Goal: Task Accomplishment & Management: Use online tool/utility

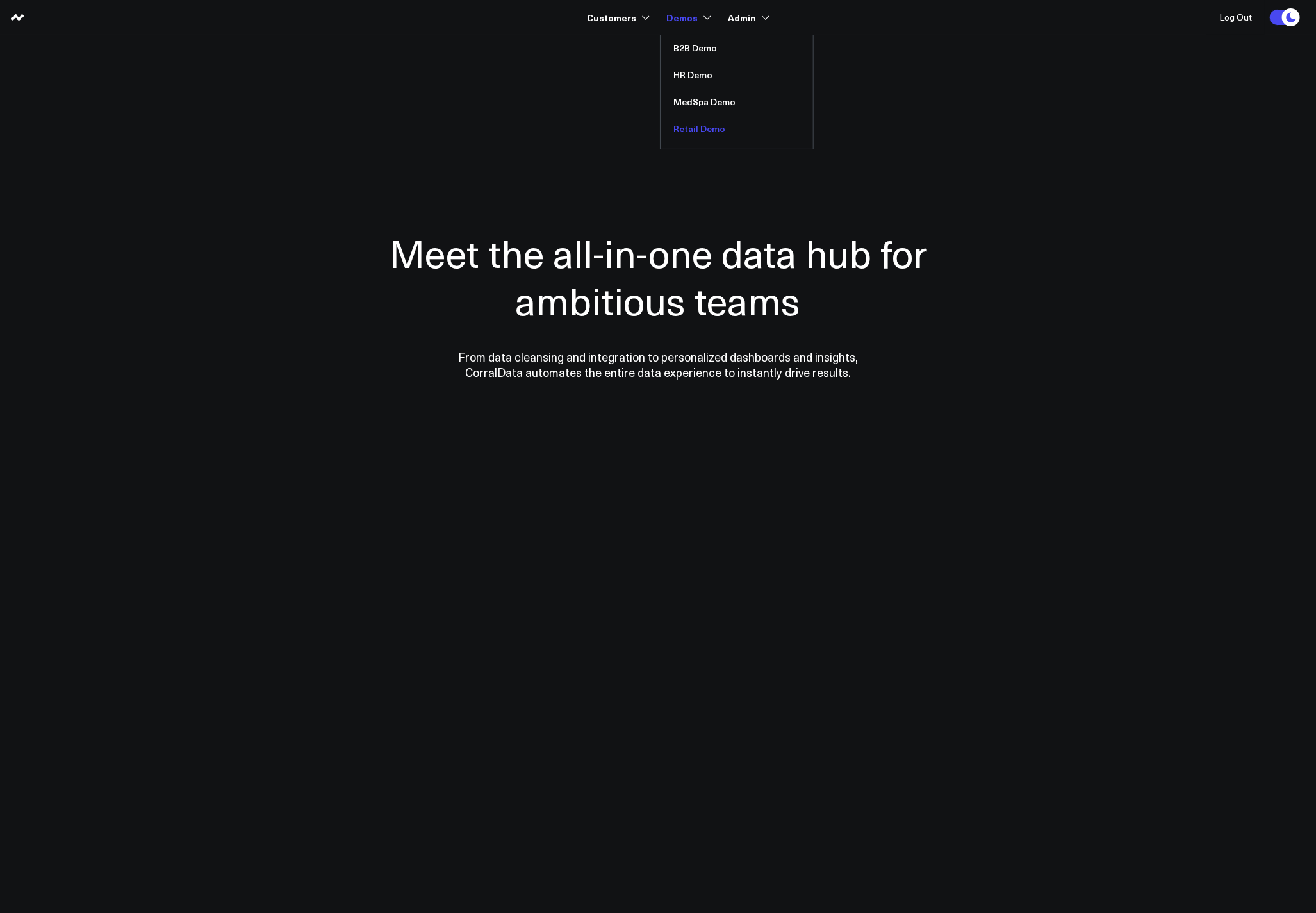
click at [700, 122] on link "Retail Demo" at bounding box center [737, 128] width 153 height 27
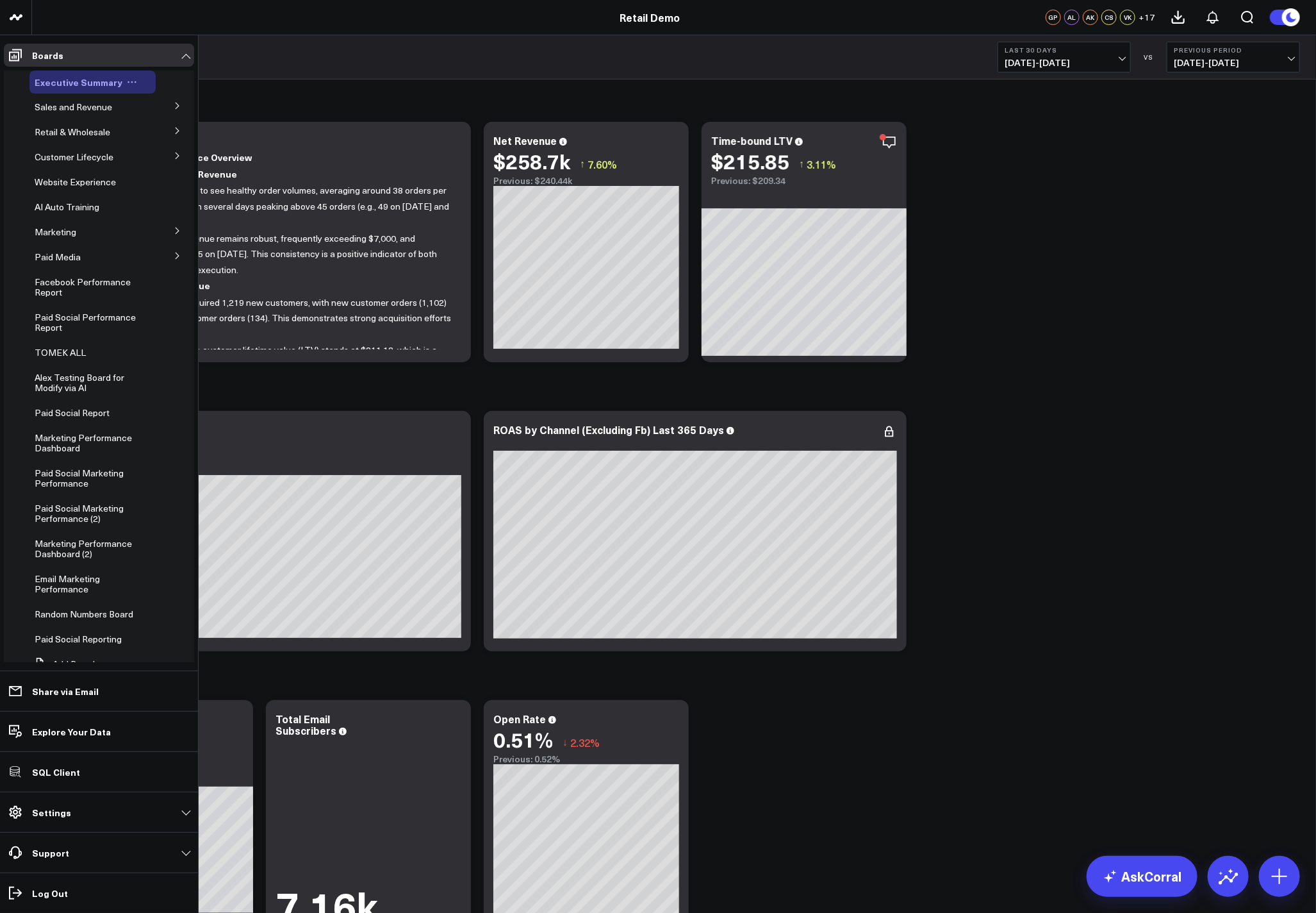
click at [129, 84] on icon at bounding box center [131, 82] width 11 height 11
click at [170, 149] on button "Duplicate Board" at bounding box center [187, 149] width 104 height 25
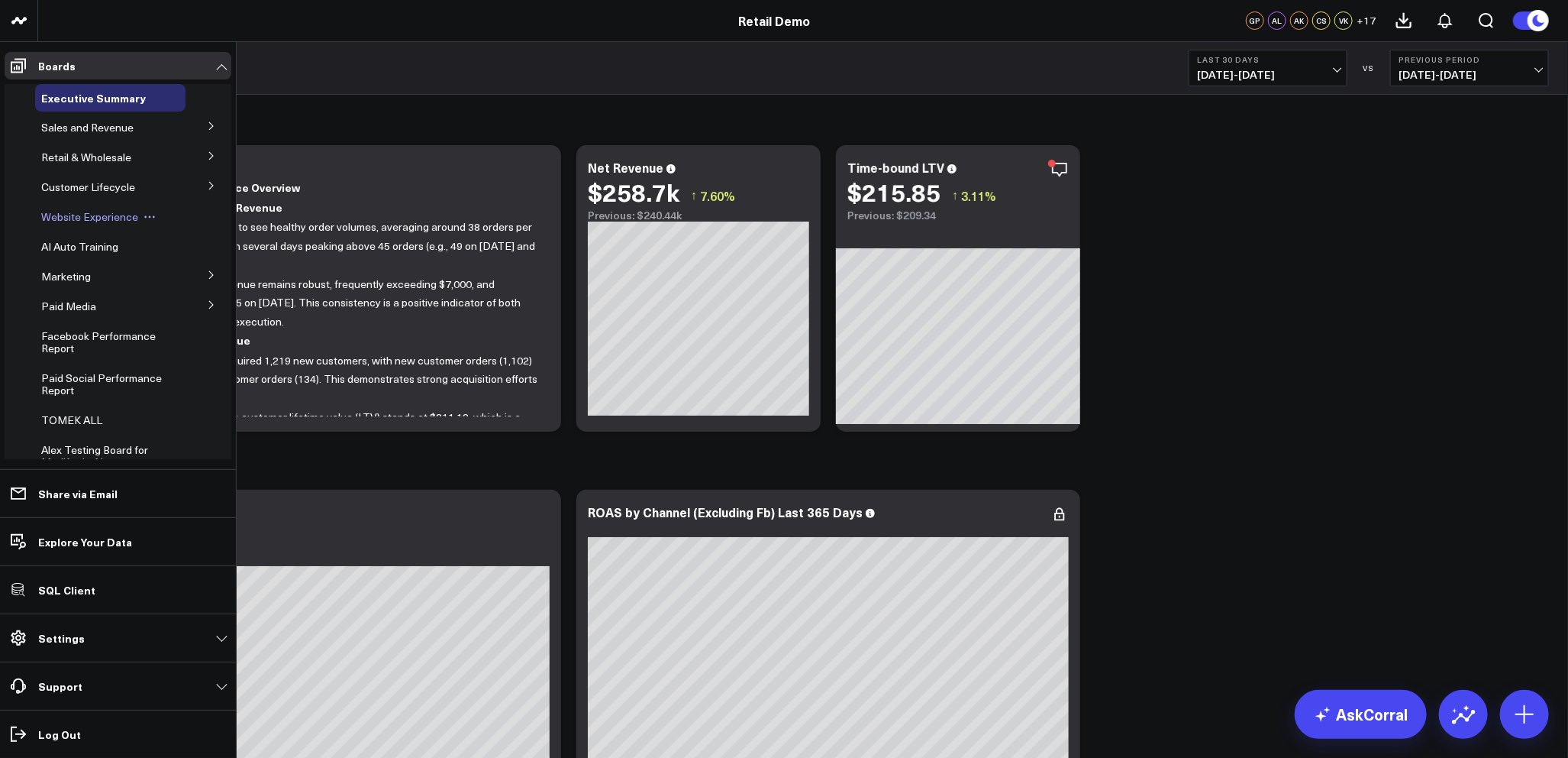
click at [149, 217] on icon at bounding box center [150, 218] width 2 height 2
click at [209, 300] on button "Duplicate Board" at bounding box center [218, 296] width 124 height 30
click at [140, 217] on button at bounding box center [150, 217] width 23 height 13
click at [207, 294] on button "Duplicate Board" at bounding box center [218, 296] width 124 height 30
click at [147, 214] on icon at bounding box center [149, 217] width 13 height 13
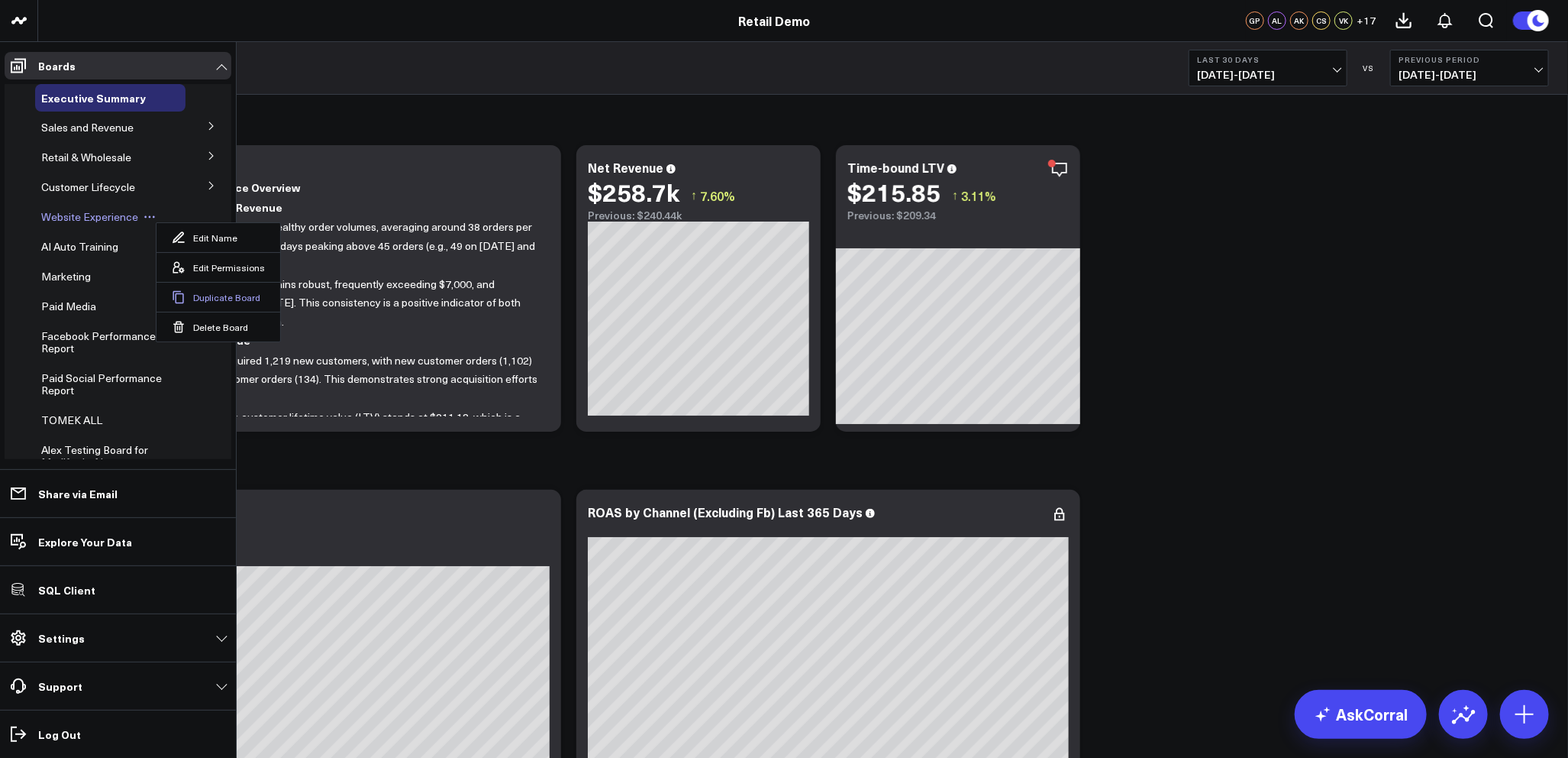
click at [213, 303] on button "Duplicate Board" at bounding box center [218, 296] width 124 height 30
click at [151, 102] on icon at bounding box center [157, 98] width 13 height 13
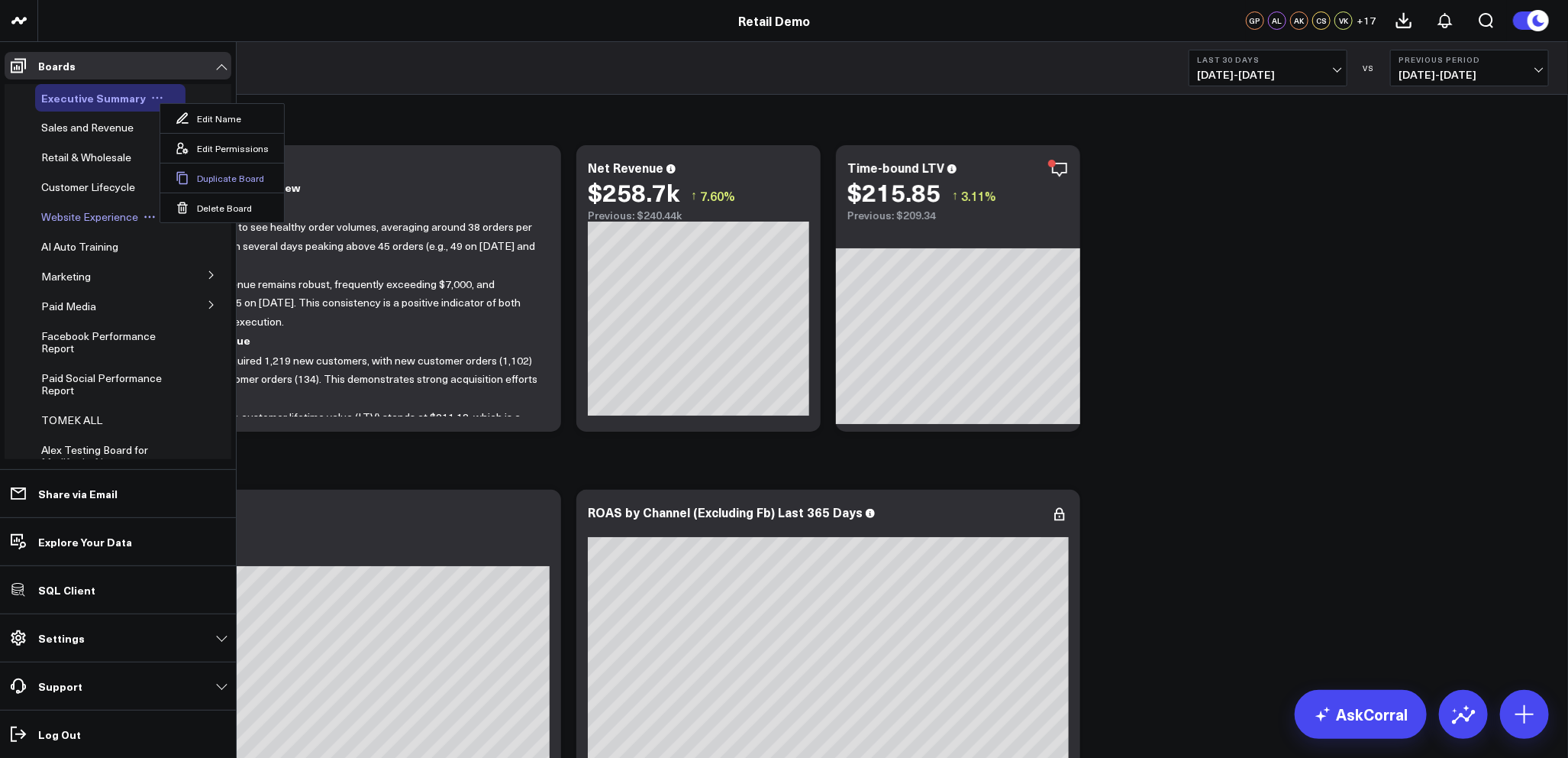
click at [202, 171] on button "Duplicate Board" at bounding box center [222, 177] width 124 height 30
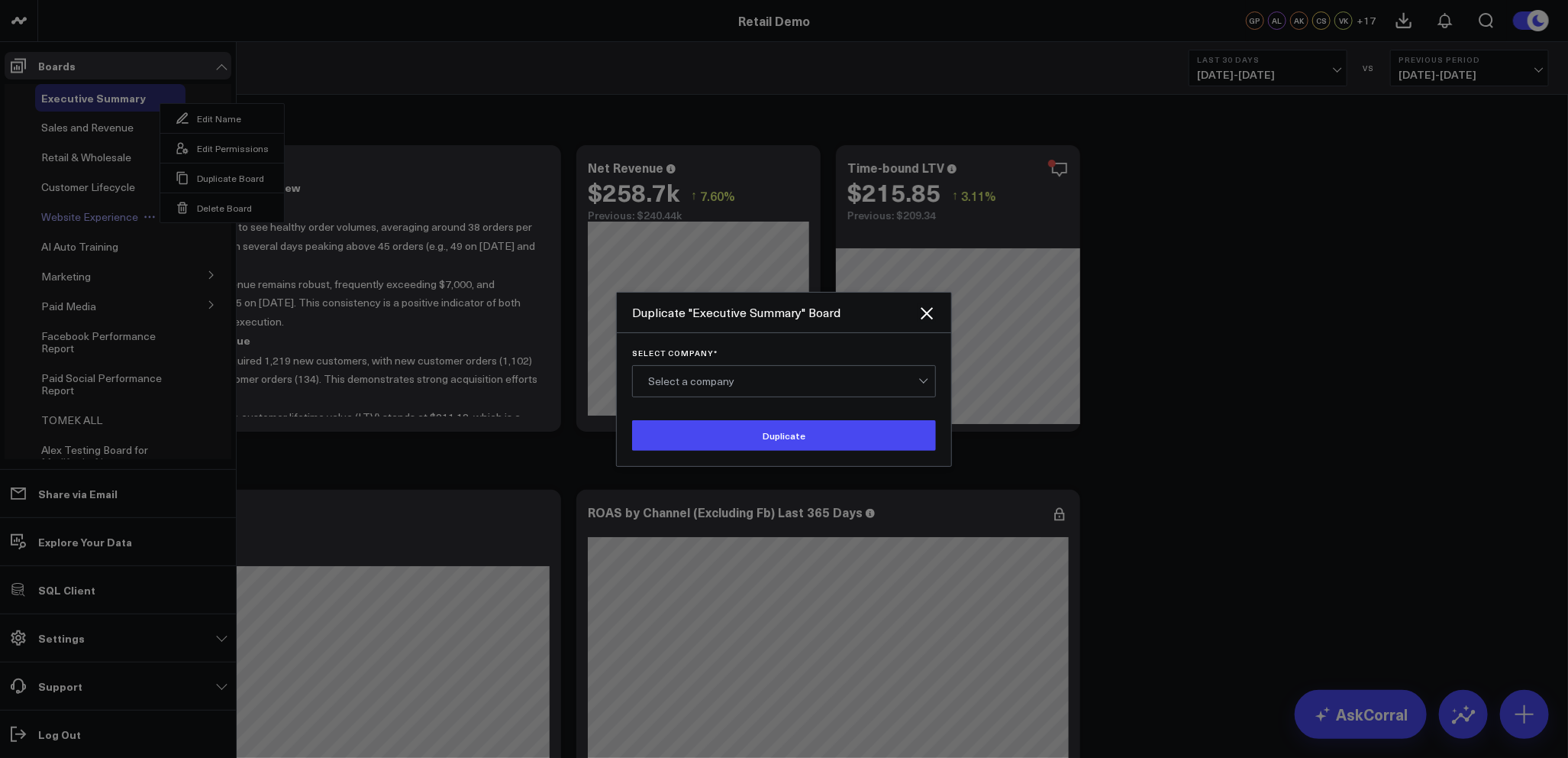
click at [842, 384] on div "Select a company" at bounding box center [784, 381] width 271 height 13
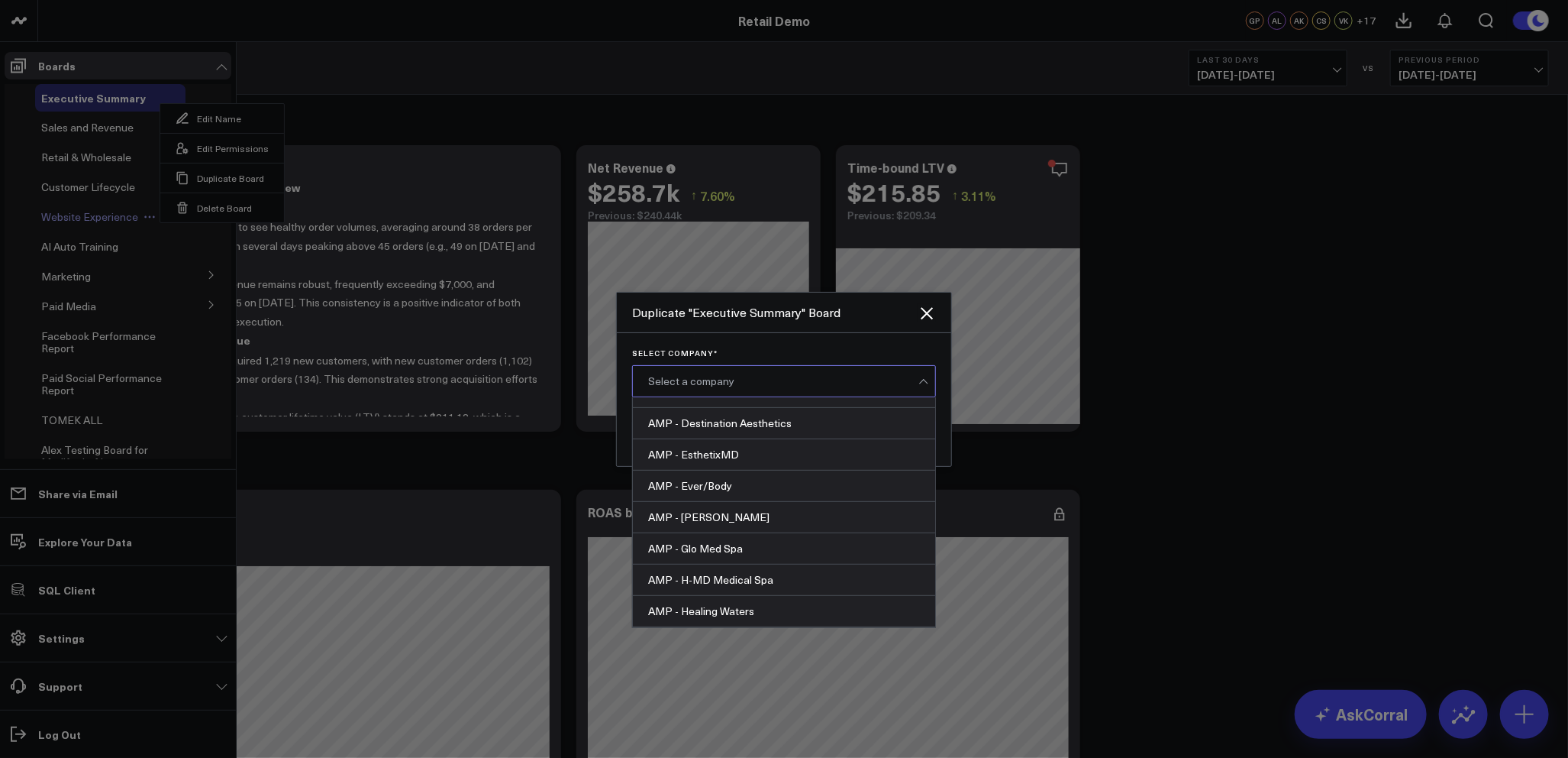
scroll to position [1018, 0]
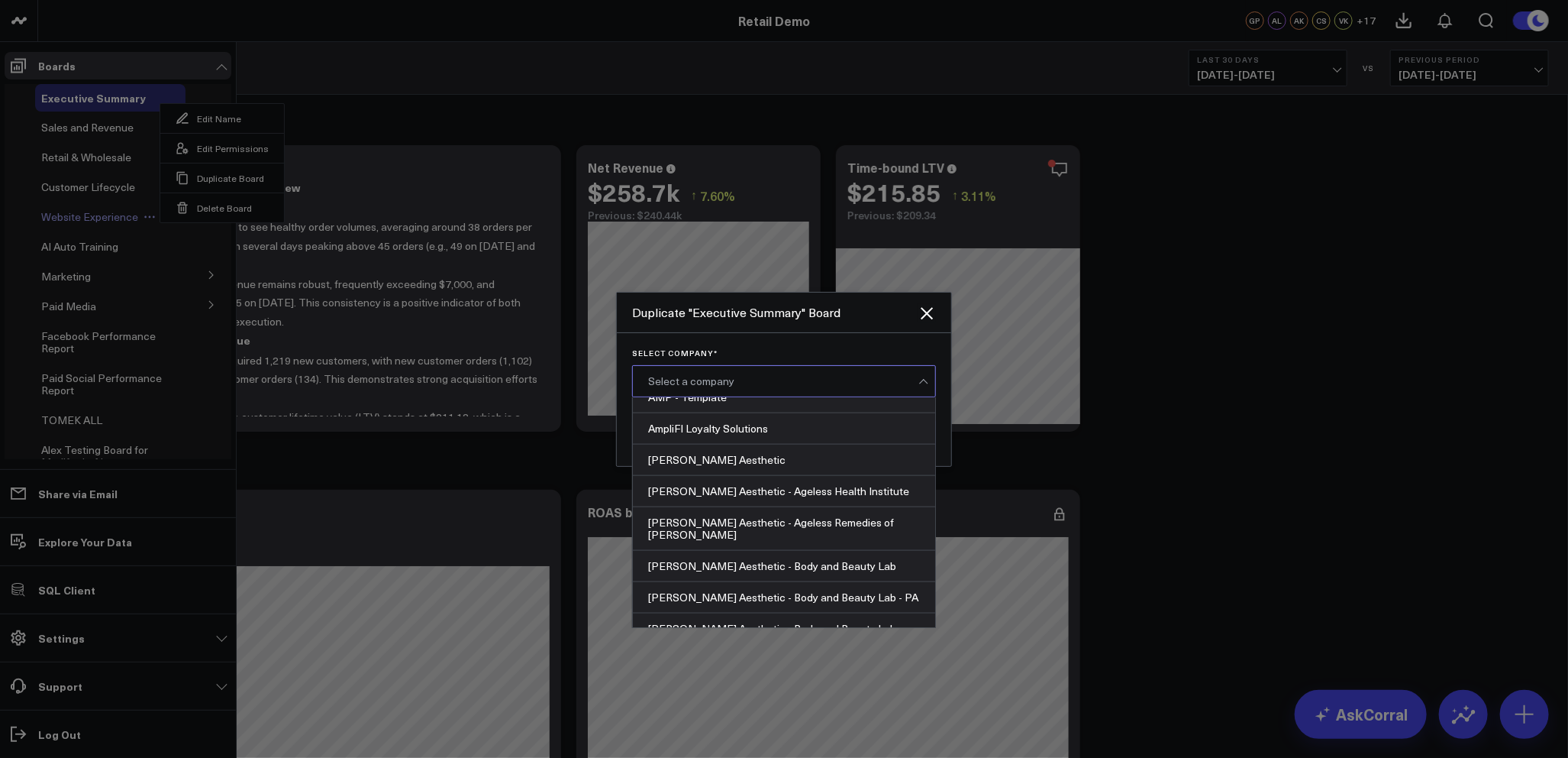
click at [818, 339] on div "Select Company * 325 results available. Use Up and Down to choose options, pres…" at bounding box center [784, 398] width 334 height 132
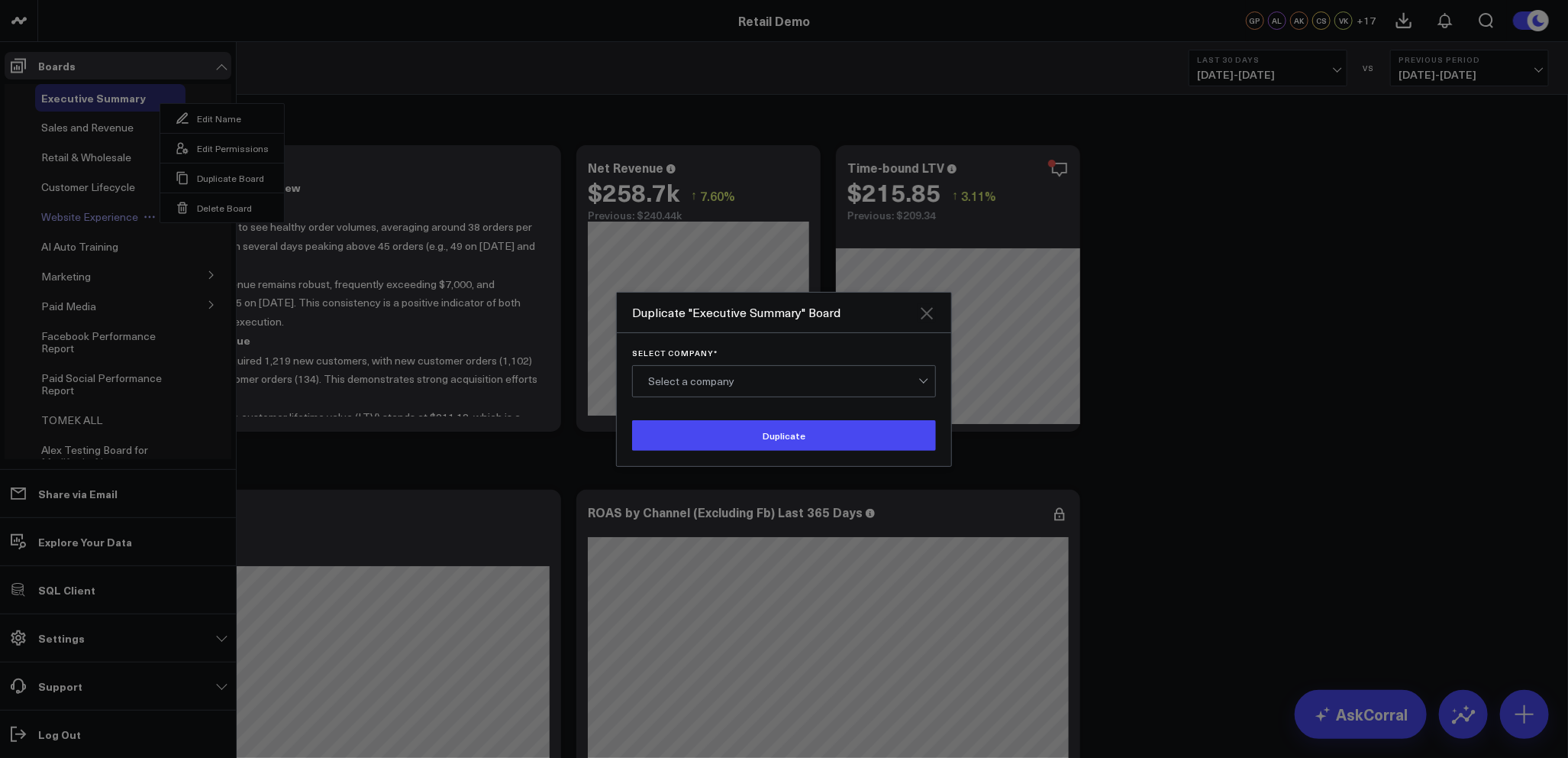
click at [925, 314] on icon "Close" at bounding box center [927, 313] width 13 height 13
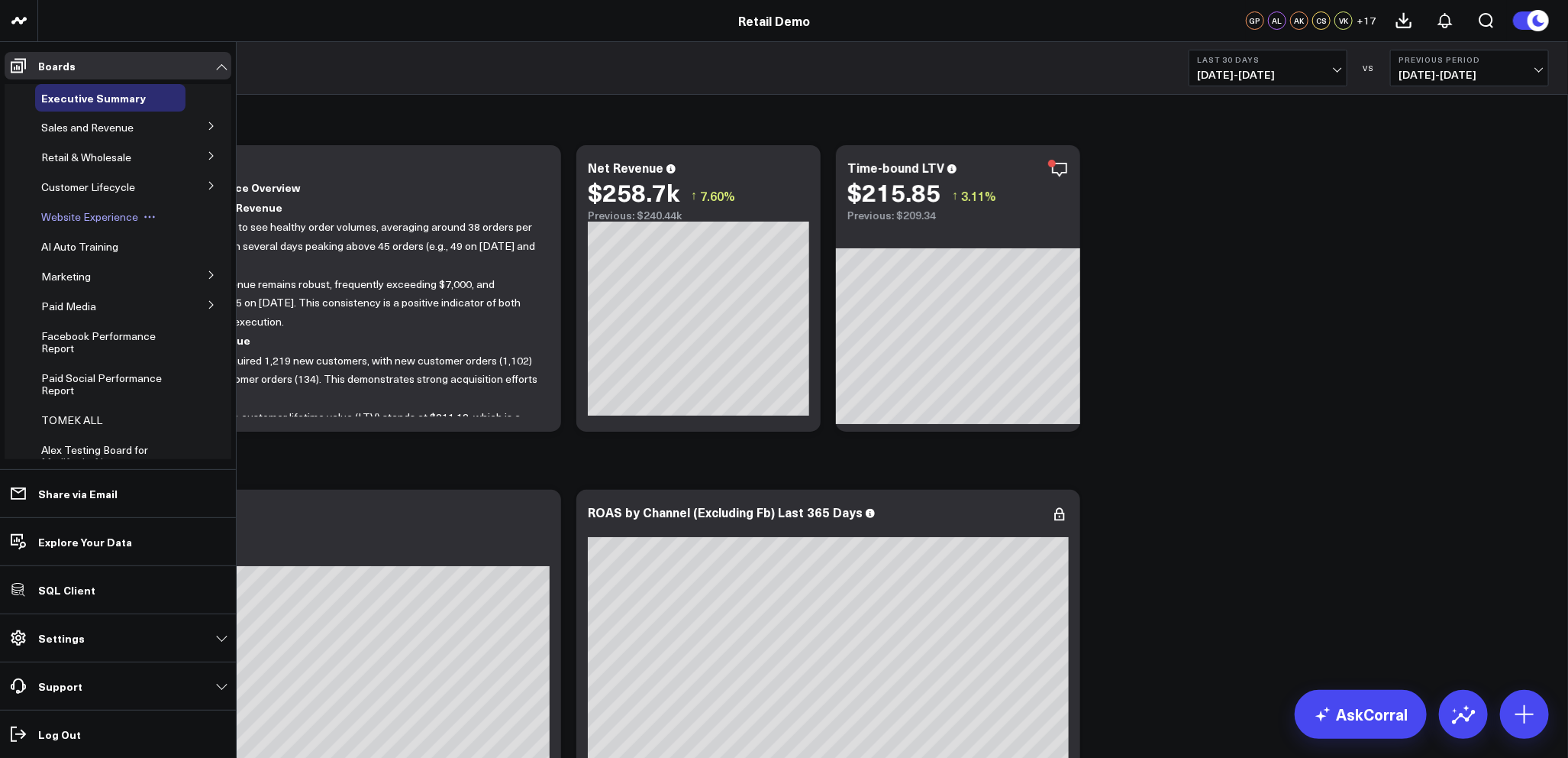
click at [143, 214] on icon at bounding box center [149, 217] width 13 height 13
click at [216, 300] on button "Duplicate Board" at bounding box center [218, 296] width 124 height 30
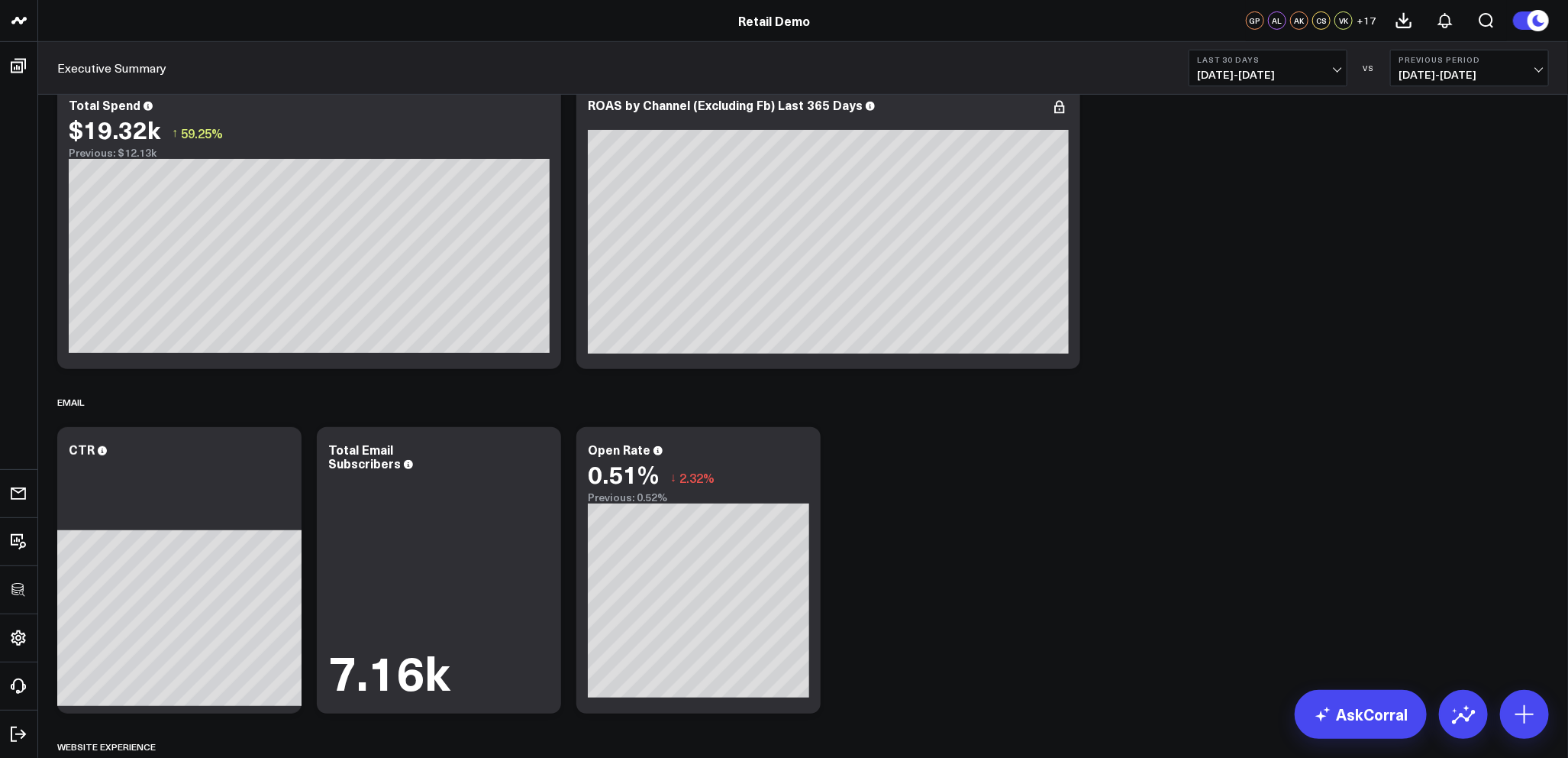
scroll to position [0, 0]
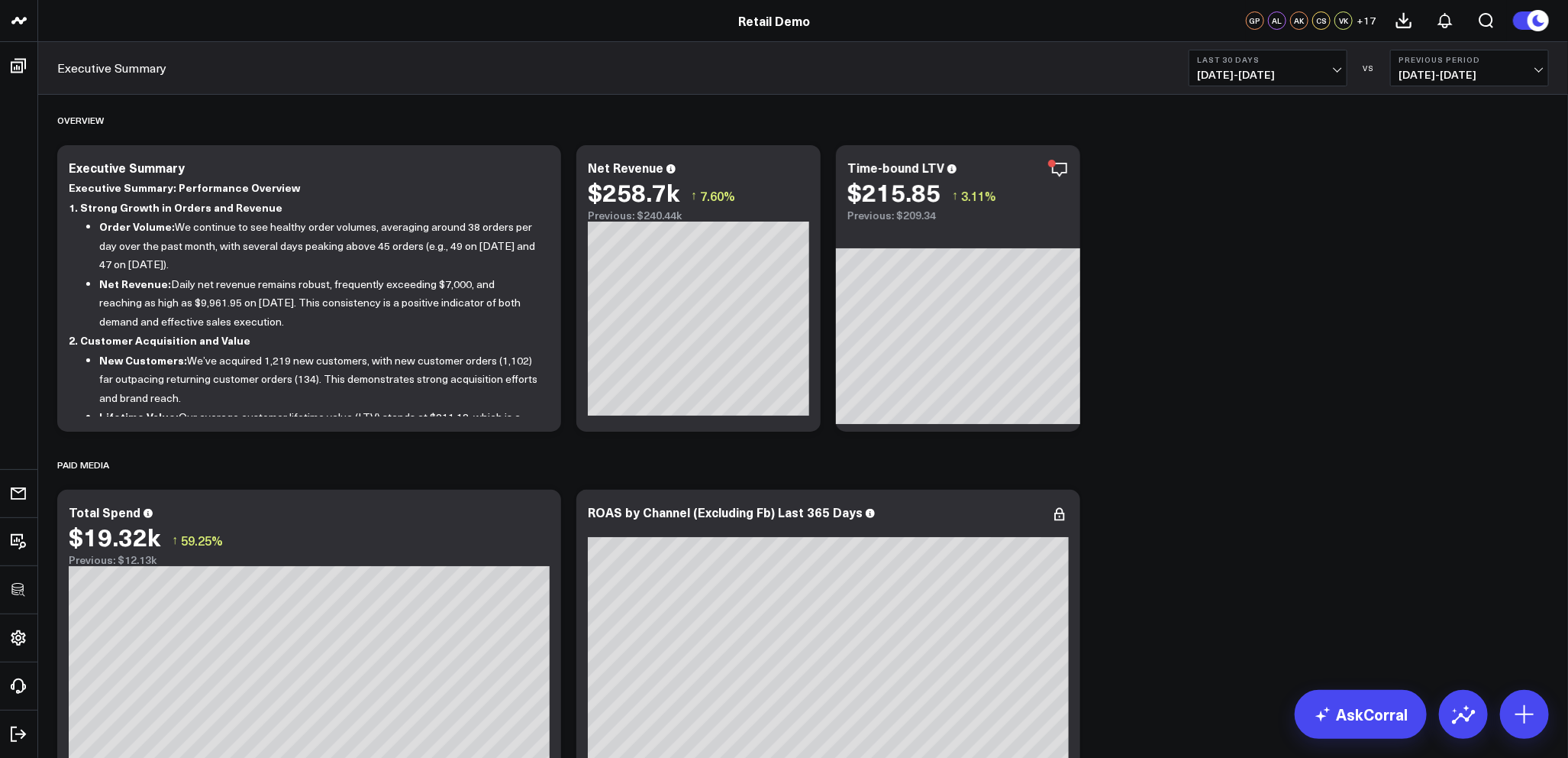
click at [1242, 64] on button "Last 30 Days [DATE] - [DATE]" at bounding box center [1268, 68] width 159 height 37
click at [195, 15] on div "Retail Demo" at bounding box center [774, 20] width 1550 height 16
